Goal: Task Accomplishment & Management: Use online tool/utility

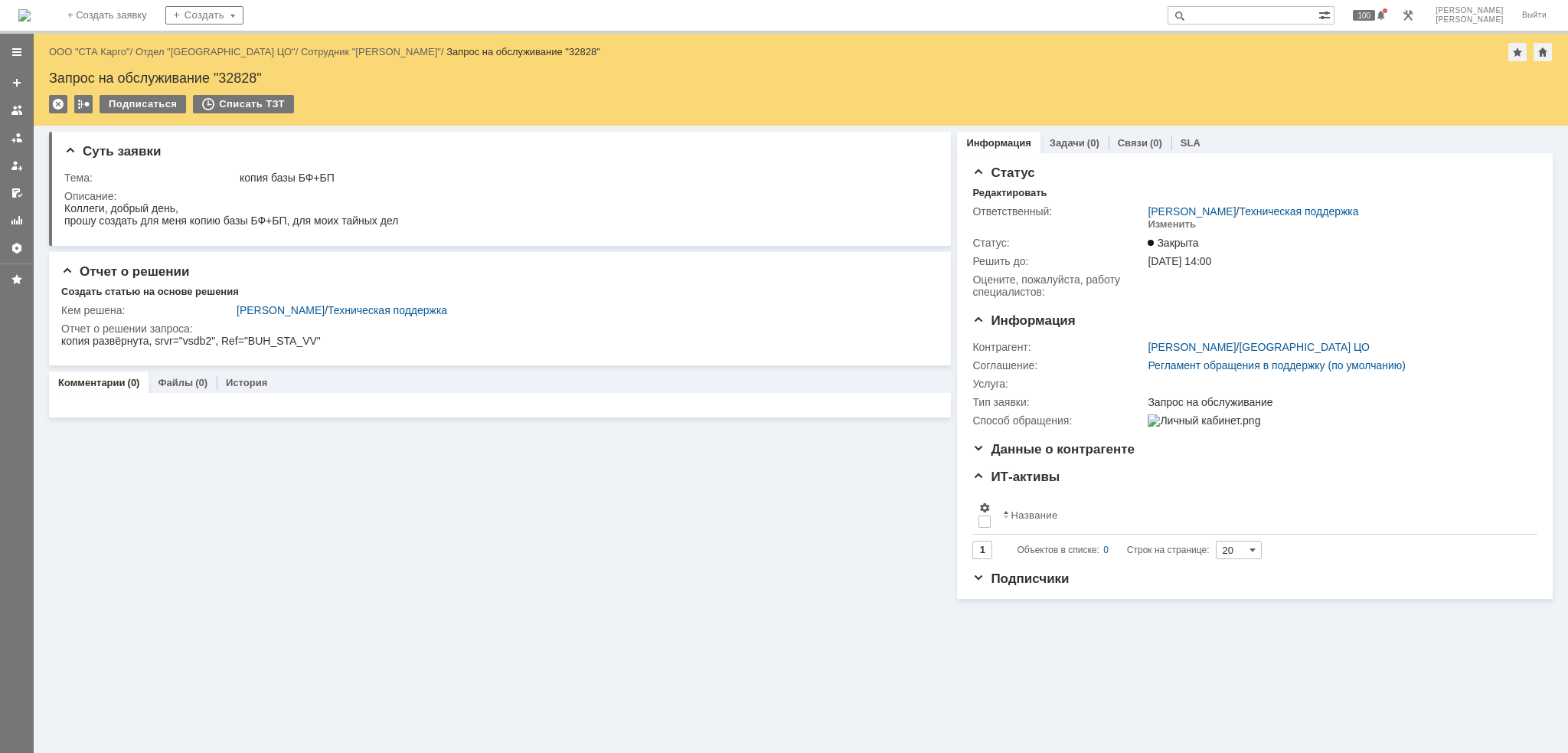
click at [1272, 12] on input "text" at bounding box center [1243, 15] width 151 height 18
type input "http://stacy-clare.blogspot.ru/"
drag, startPoint x: 207, startPoint y: 533, endPoint x: 392, endPoint y: 468, distance: 196.1
click at [213, 529] on div "Суть заявки Тема: копия базы БФ+БП Описание: Отчет о решении Создать статью на …" at bounding box center [500, 362] width 902 height 473
click at [1246, 21] on input "text" at bounding box center [1243, 15] width 151 height 18
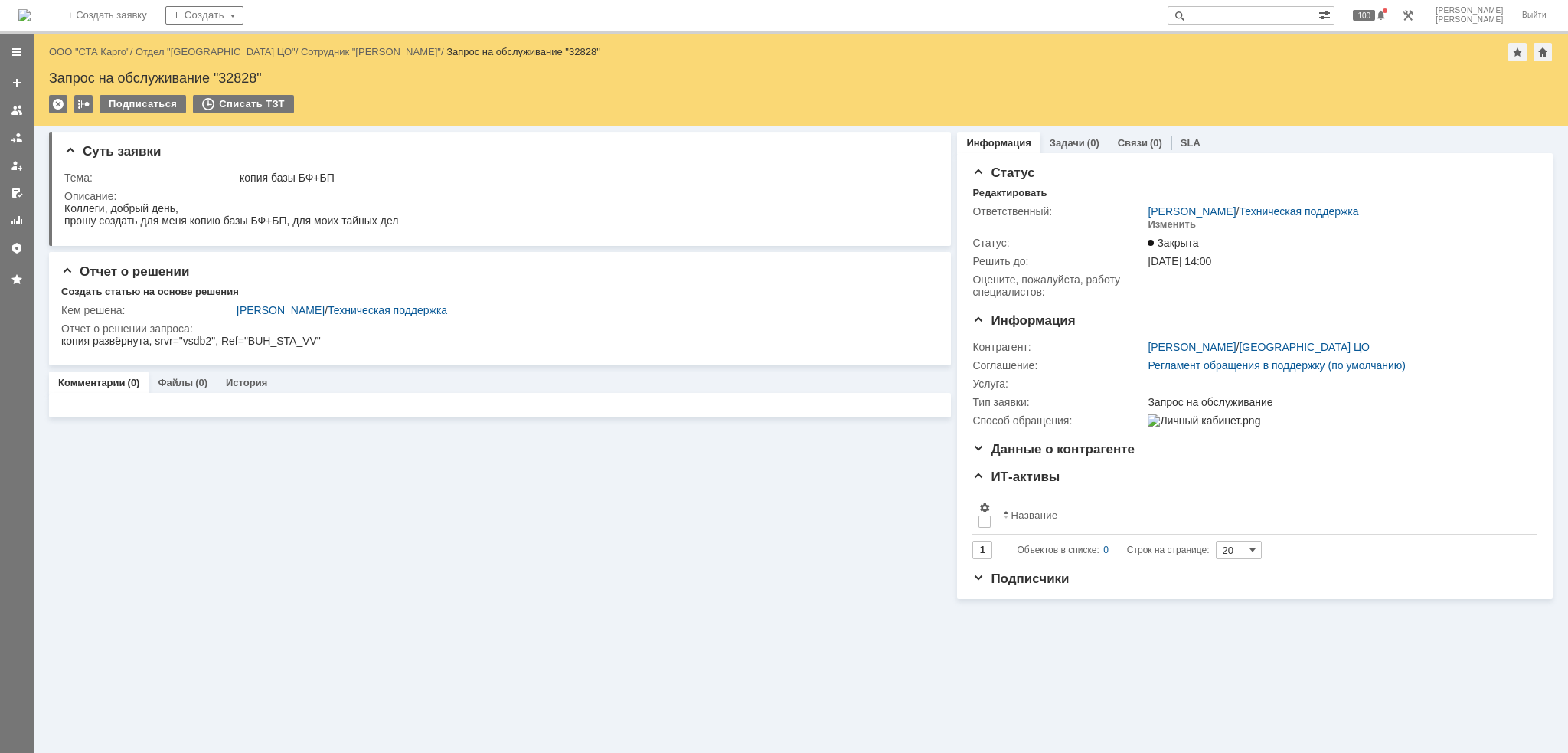
paste input "39234"
type input "39234"
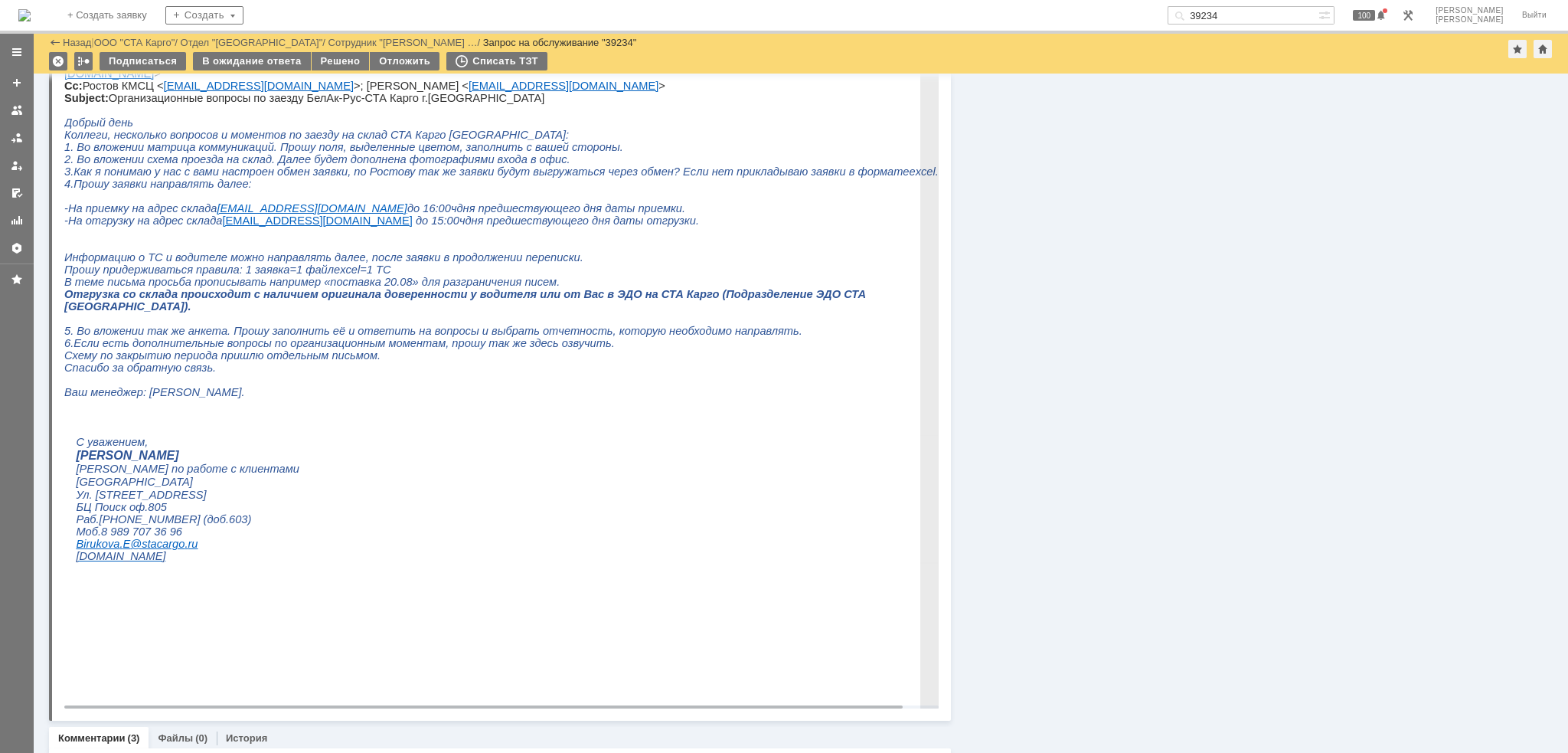
scroll to position [919, 0]
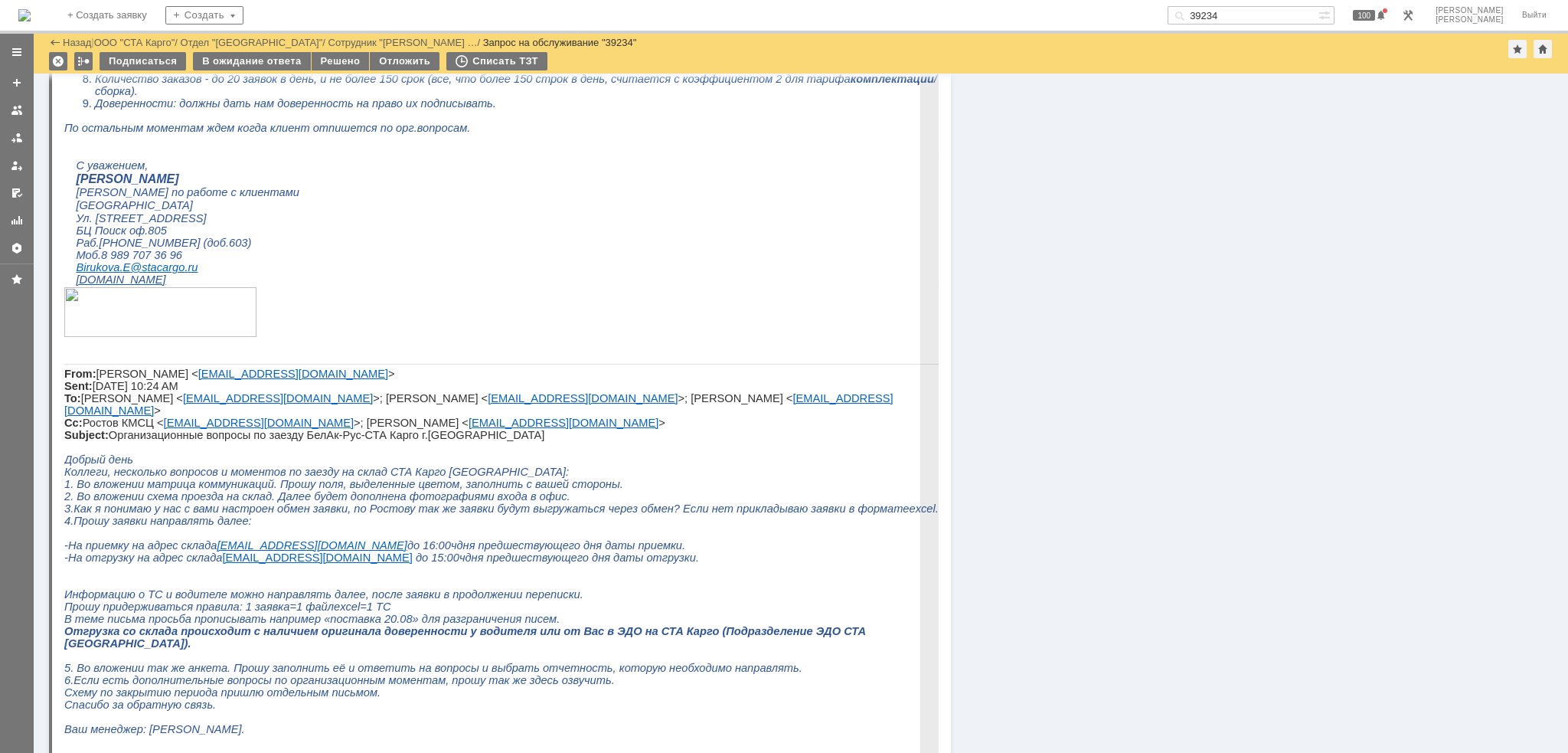
click at [605, 466] on p "Добрый день" at bounding box center [517, 460] width 905 height 12
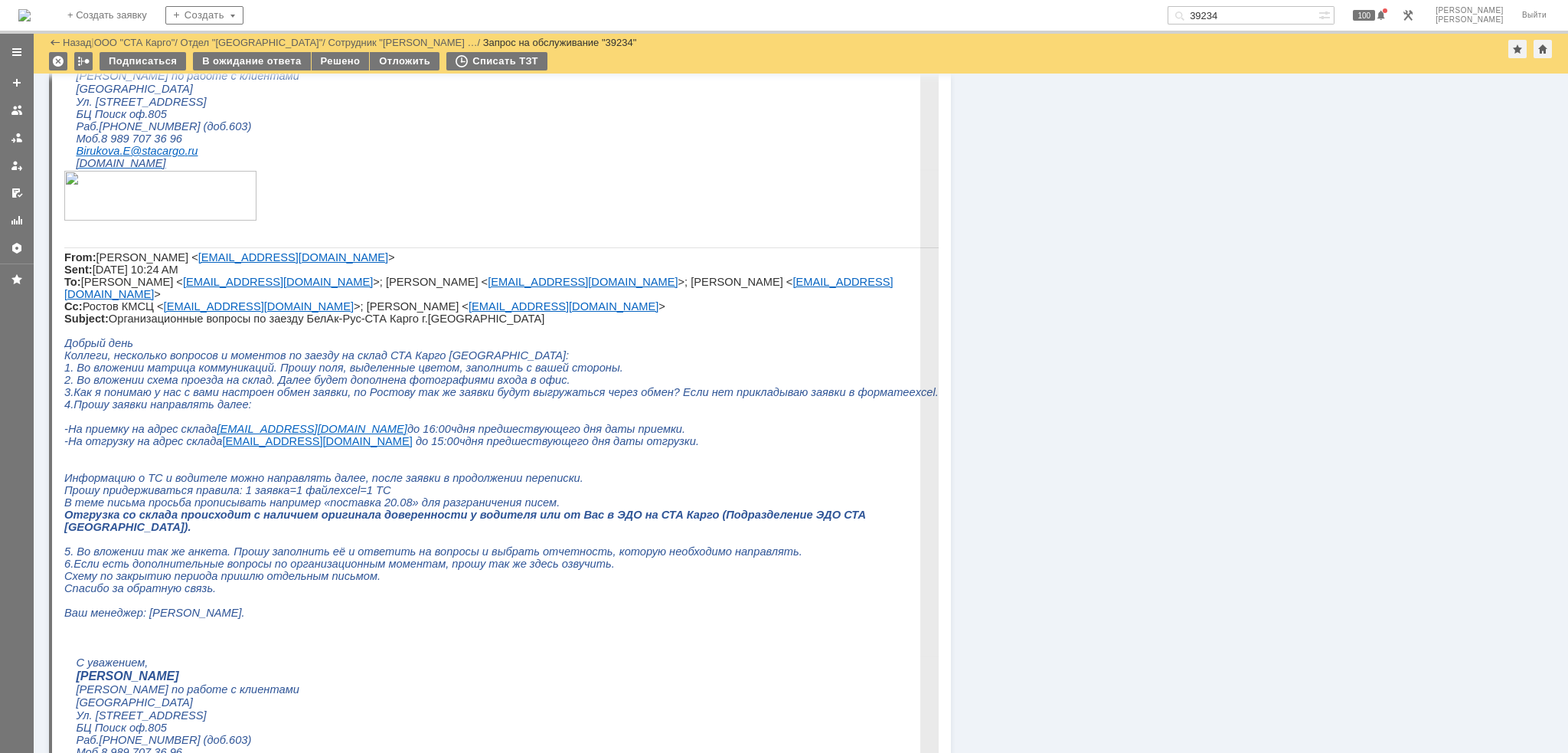
scroll to position [766, 0]
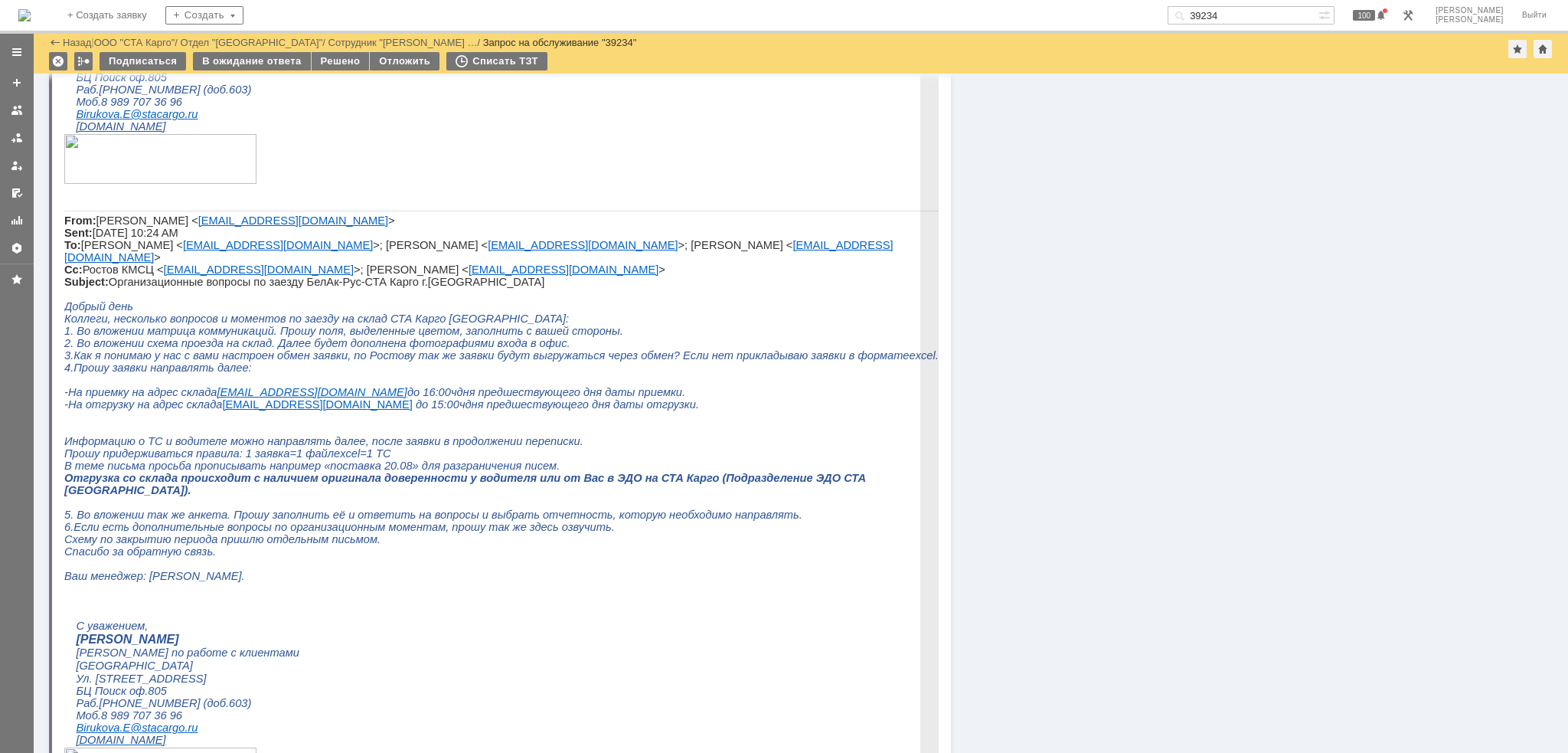
click at [658, 472] on p "В теме письма просьба прописывать например «поставка 20.08» для разграничения п…" at bounding box center [517, 466] width 905 height 12
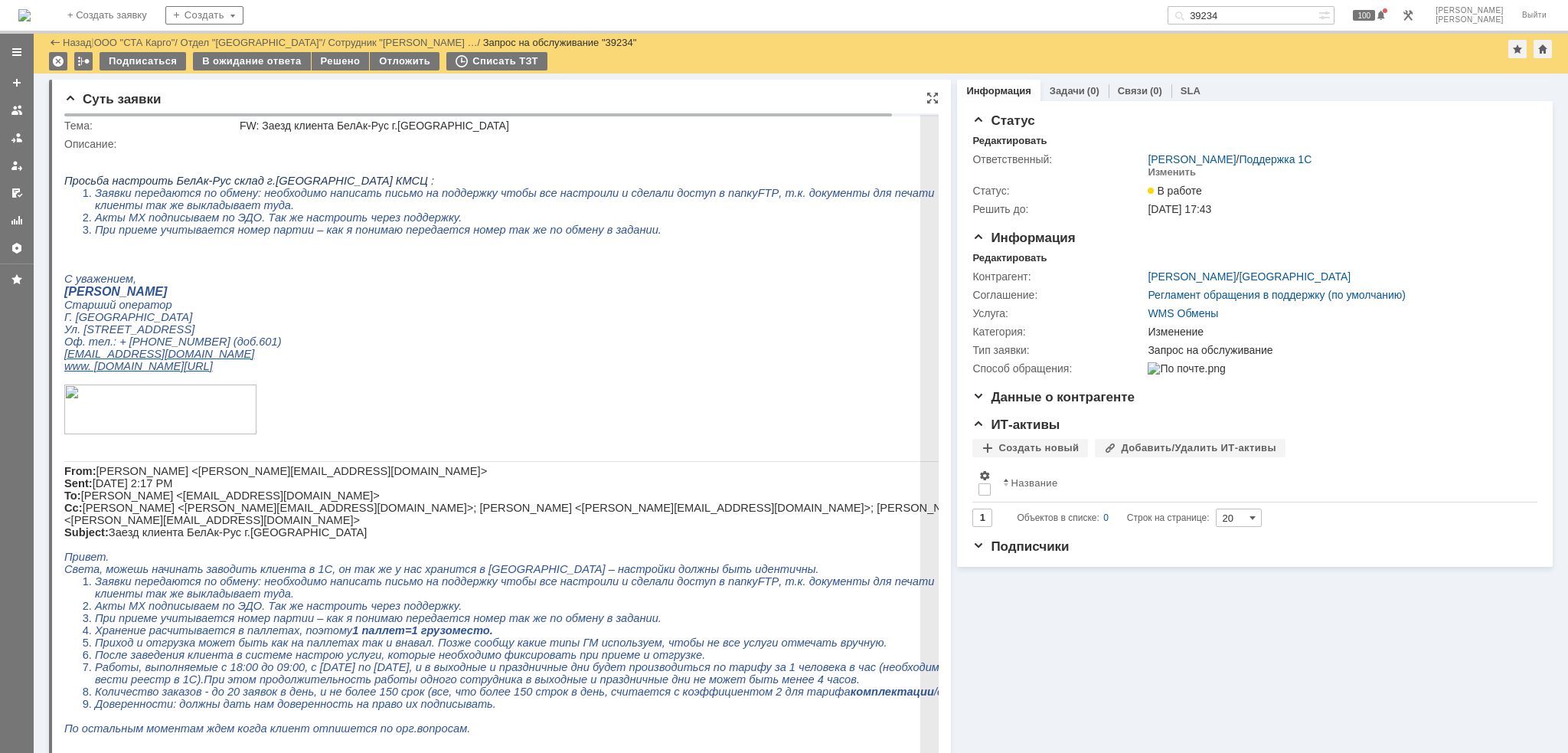
scroll to position [0, 0]
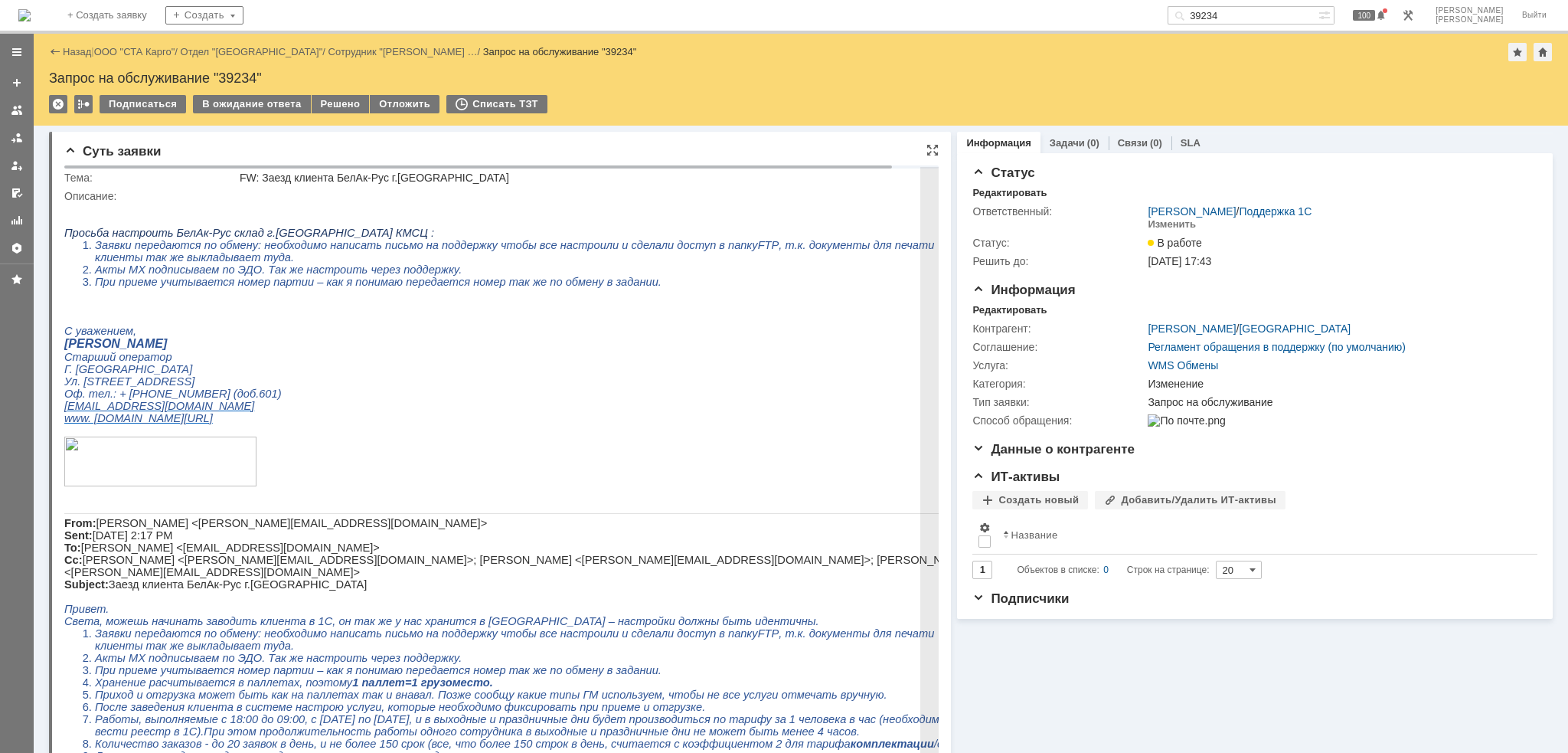
click at [233, 258] on li "Заявки передаются по обмену: необходимо написать письмо на поддержку чтобы все …" at bounding box center [538, 251] width 886 height 24
click at [556, 387] on p "Ул. [STREET_ADDRESS]" at bounding box center [523, 381] width 917 height 12
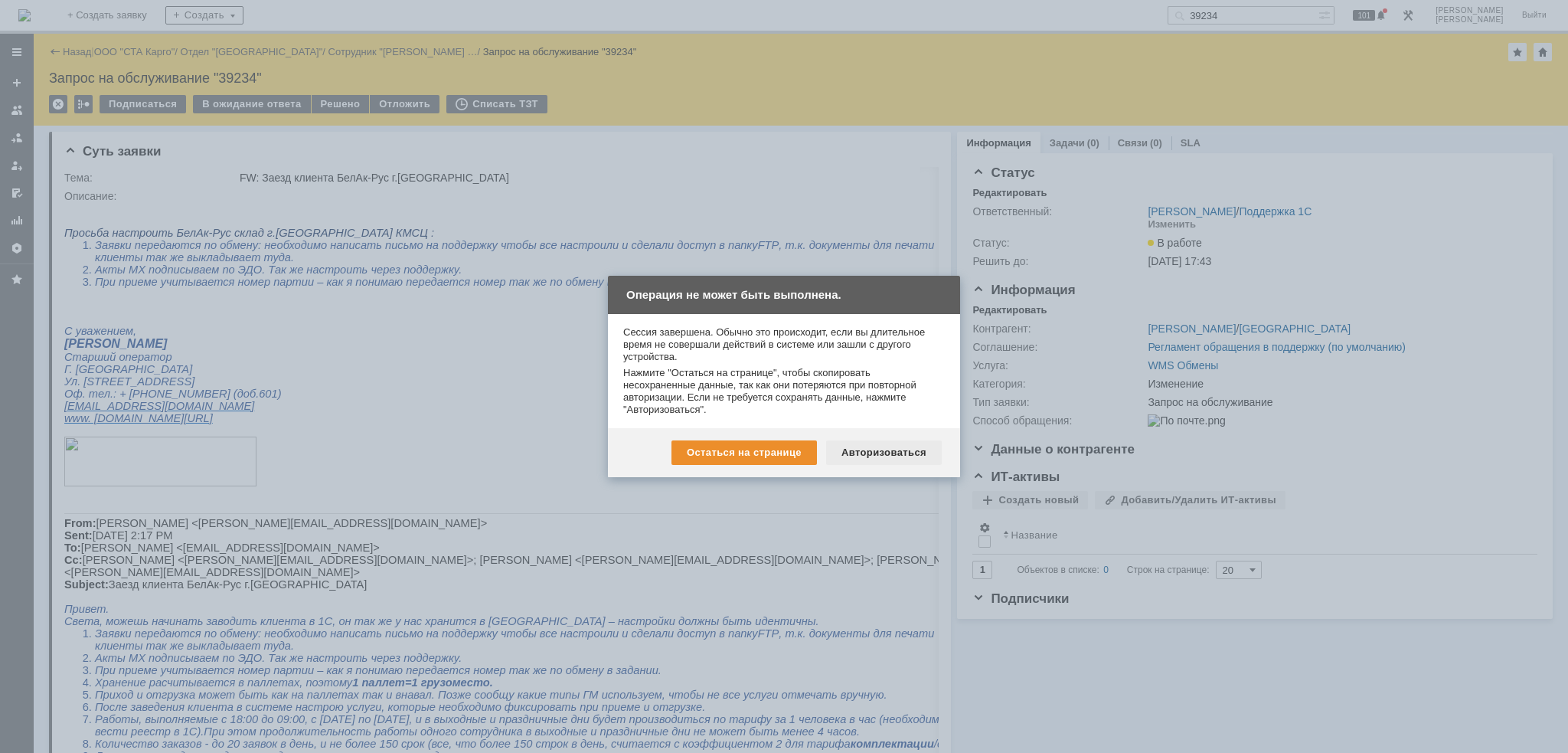
click at [864, 450] on div "Авторизоваться" at bounding box center [884, 453] width 115 height 24
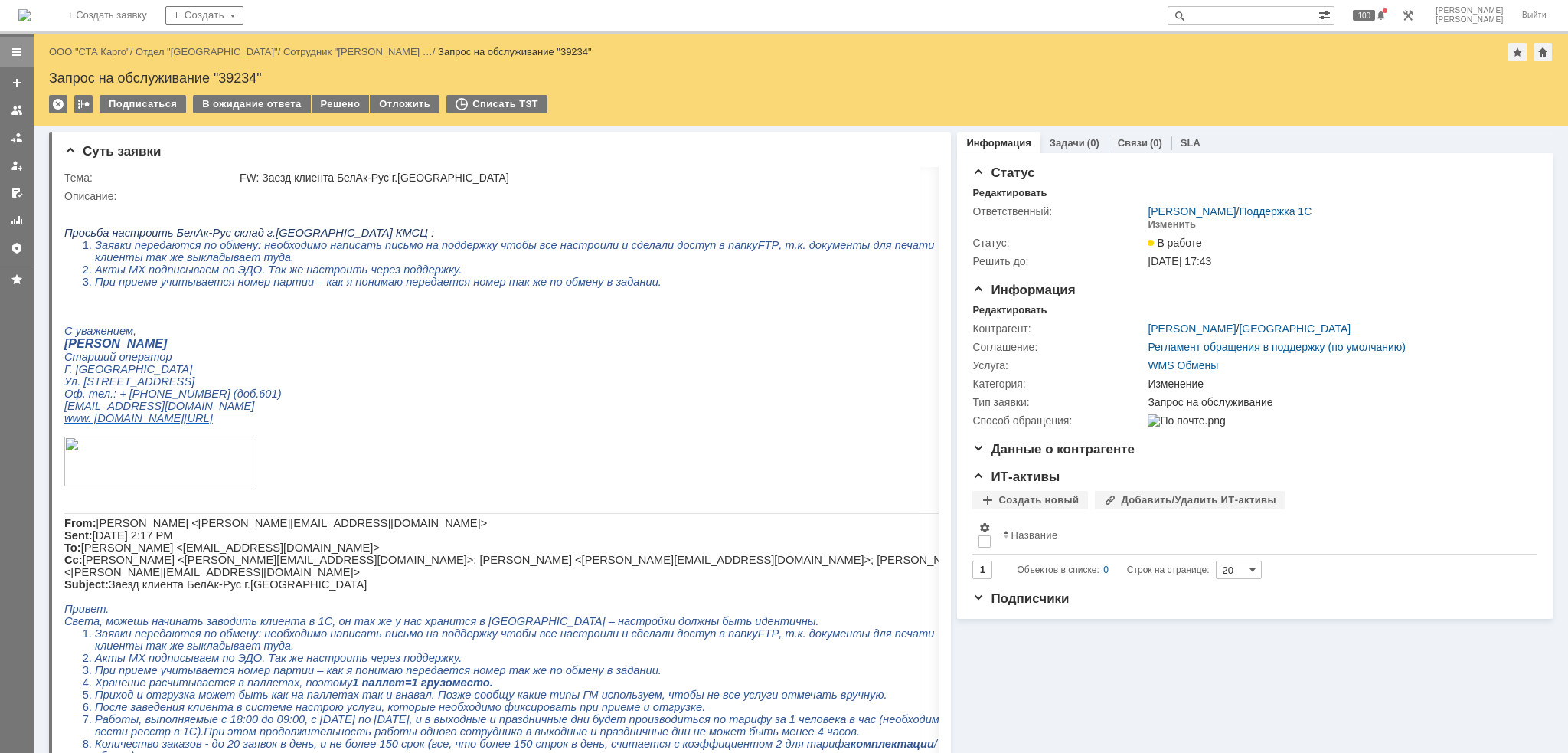
click at [22, 52] on div at bounding box center [17, 52] width 12 height 12
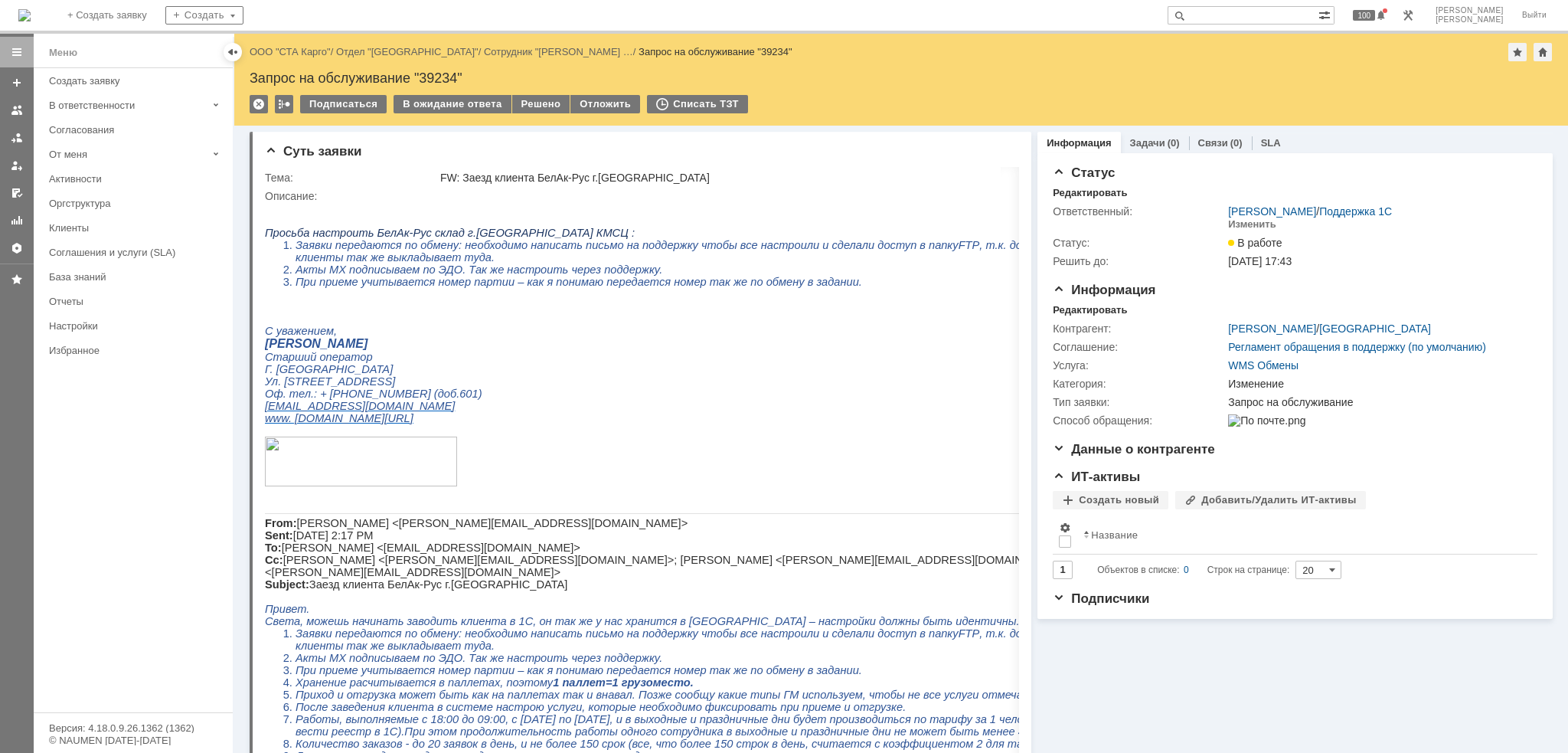
click at [21, 56] on div at bounding box center [17, 52] width 12 height 12
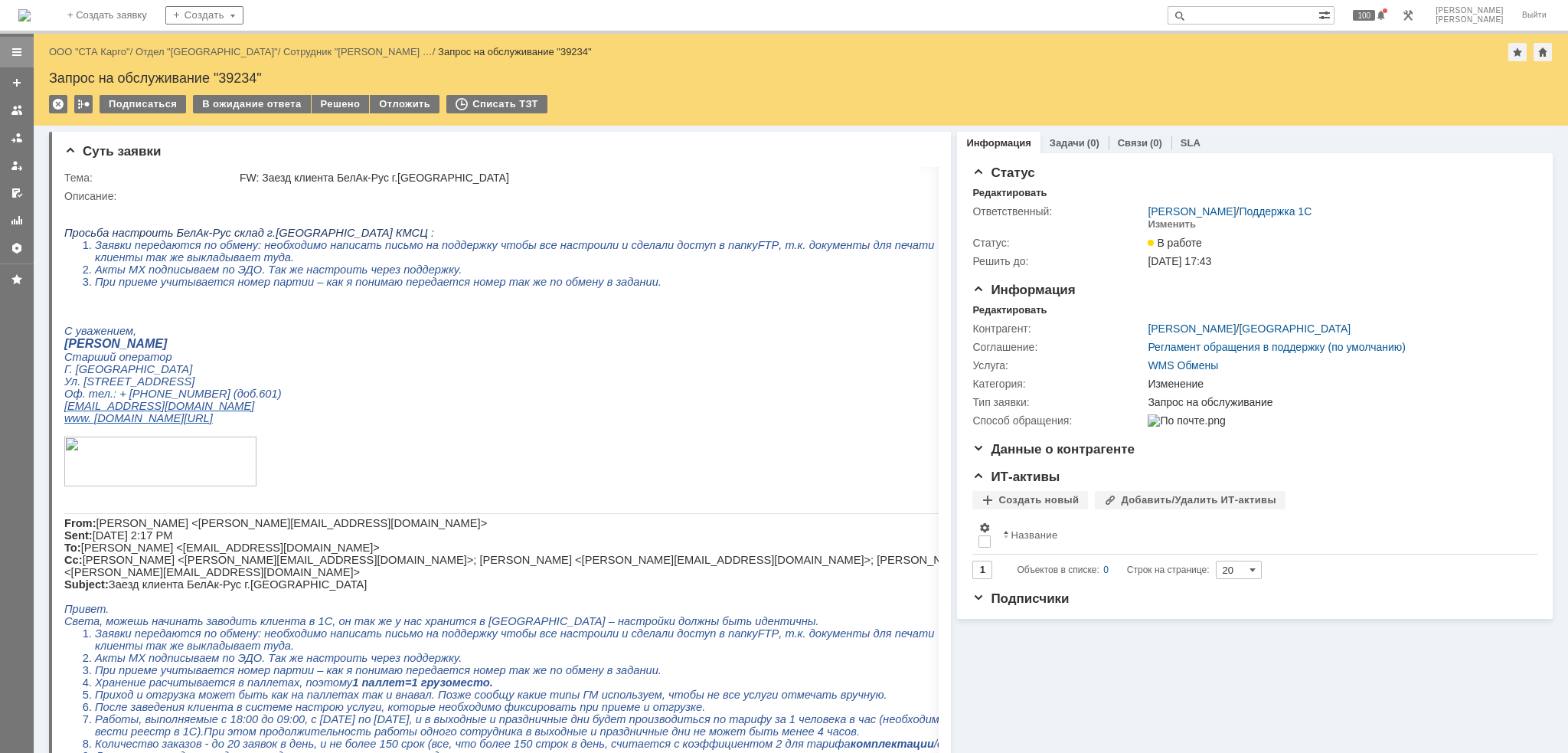
click at [21, 57] on div at bounding box center [17, 52] width 12 height 12
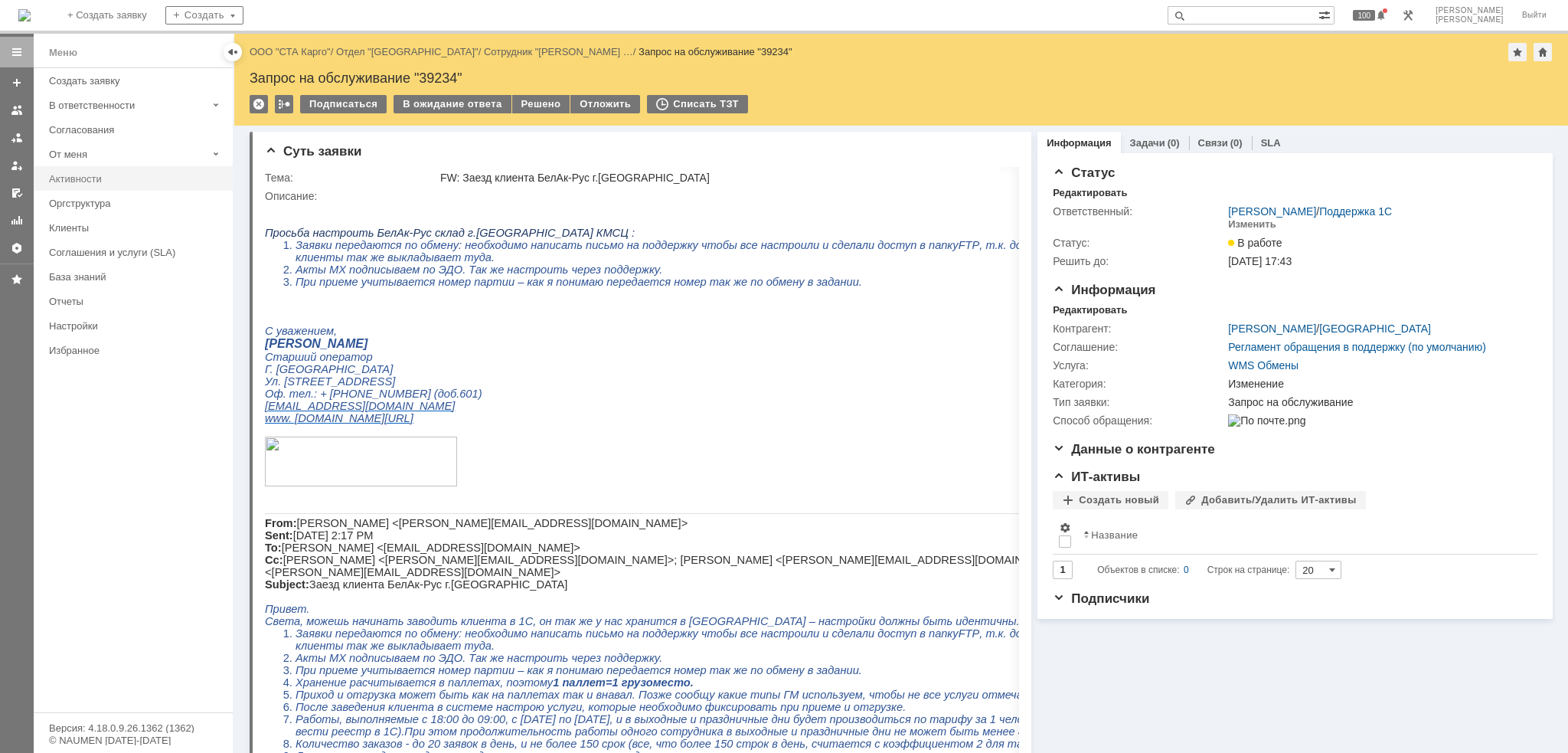
click at [122, 183] on link "Активности" at bounding box center [136, 178] width 187 height 24
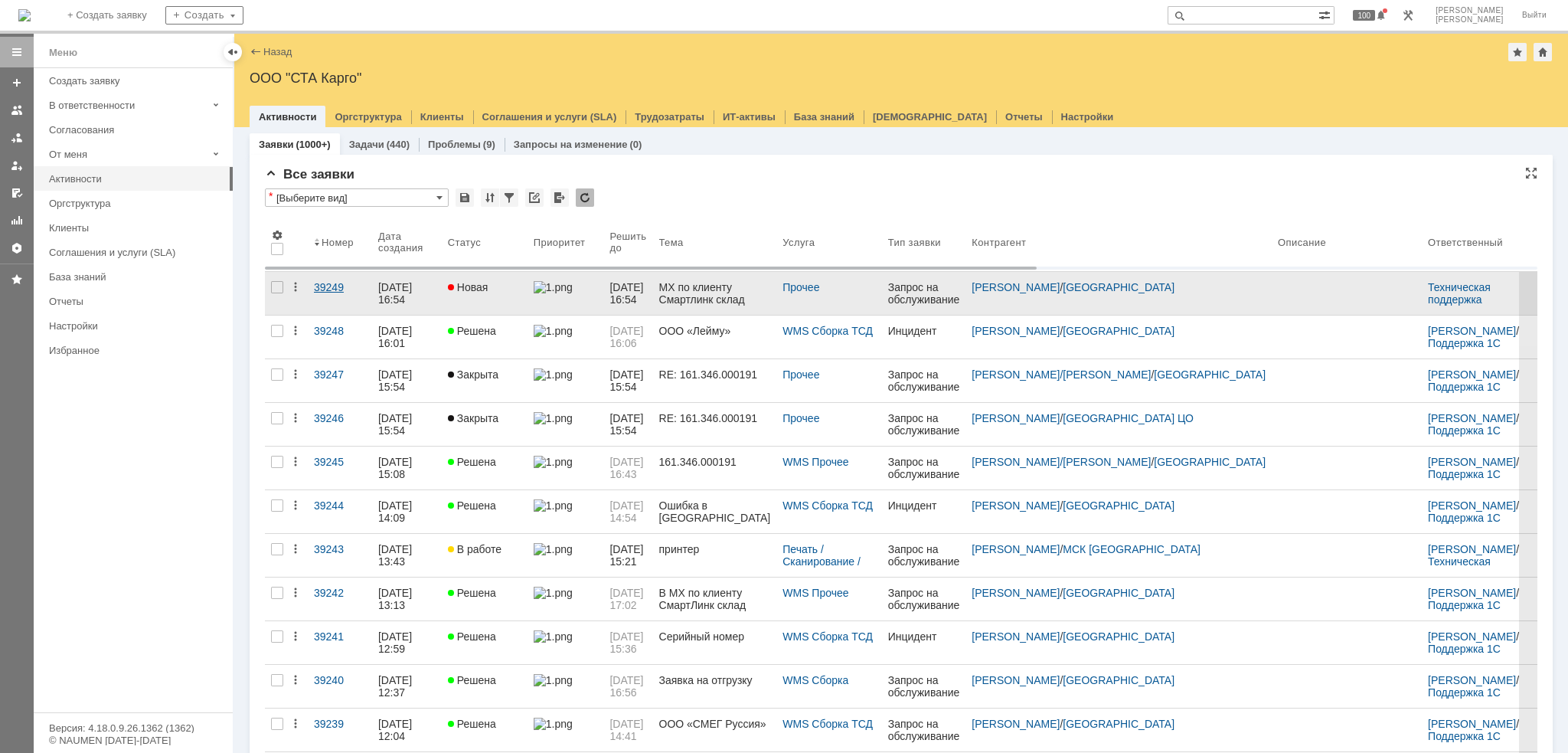
click at [332, 288] on div "39249" at bounding box center [340, 288] width 52 height 12
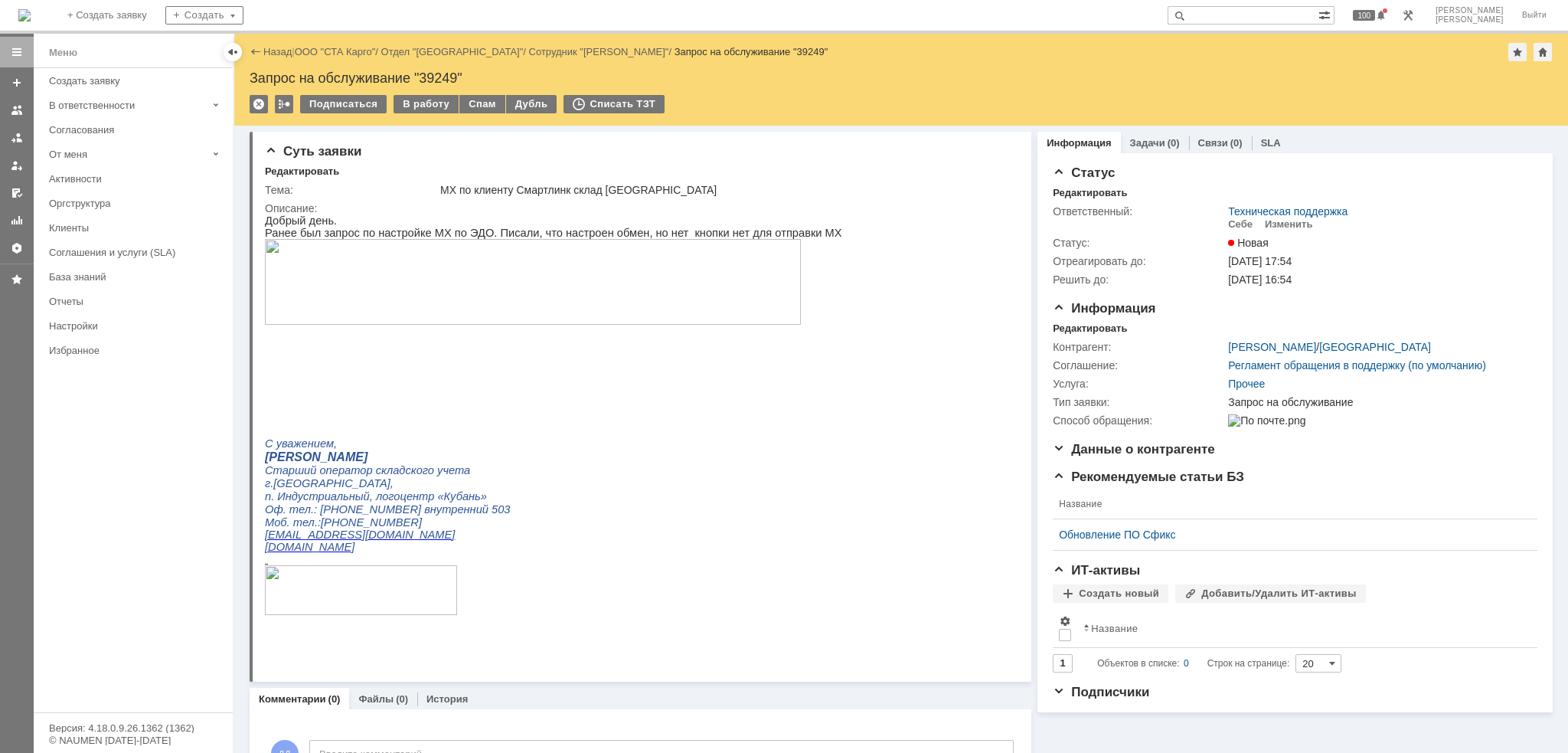
click at [180, 452] on div "Меню Создать заявку В ответственности Согласования От меня Активности Оргструкт…" at bounding box center [134, 390] width 199 height 645
